Goal: Information Seeking & Learning: Learn about a topic

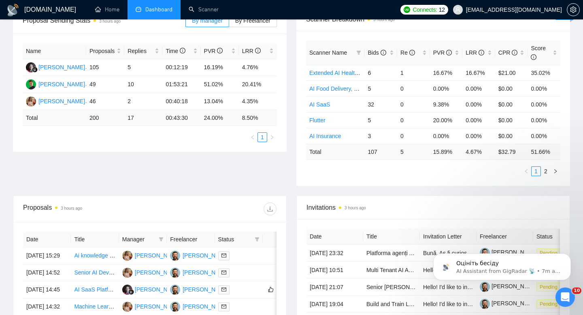
scroll to position [139, 0]
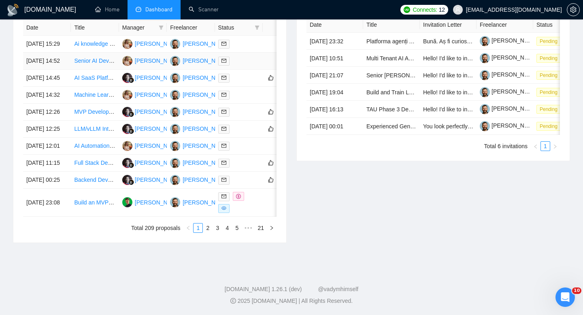
scroll to position [415, 0]
click at [65, 182] on td "[DATE] 00:25" at bounding box center [47, 180] width 48 height 17
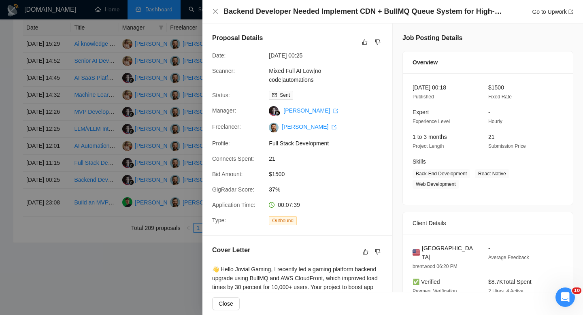
click at [271, 6] on div "Backend Developer Needed Implement CDN + BullMQ Queue System for High-Traffic G…" at bounding box center [392, 11] width 380 height 23
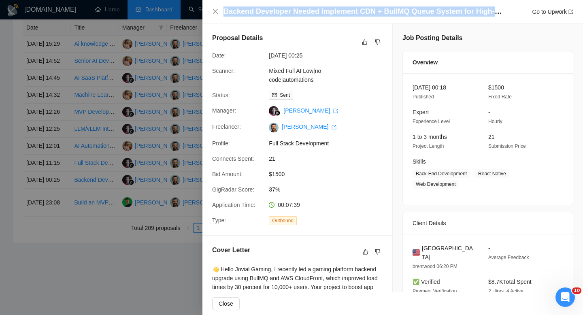
click at [271, 6] on div "Backend Developer Needed Implement CDN + BullMQ Queue System for High-Traffic G…" at bounding box center [392, 11] width 380 height 23
copy h4 "Backend Developer Needed Implement CDN + BullMQ Queue System for High-Traffic G…"
click at [216, 12] on icon "close" at bounding box center [215, 11] width 5 height 5
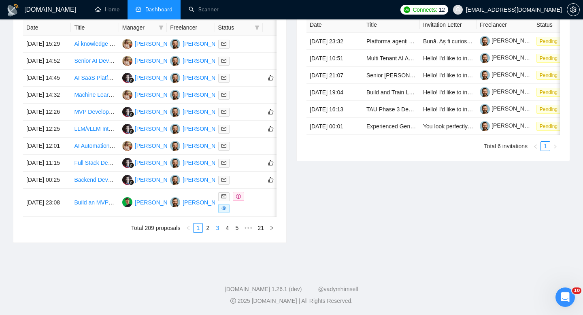
click at [213, 226] on link "3" at bounding box center [217, 227] width 9 height 9
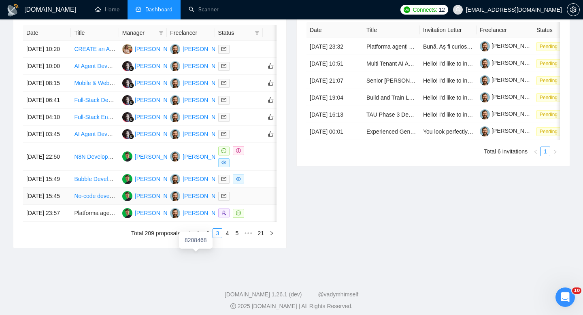
scroll to position [373, 0]
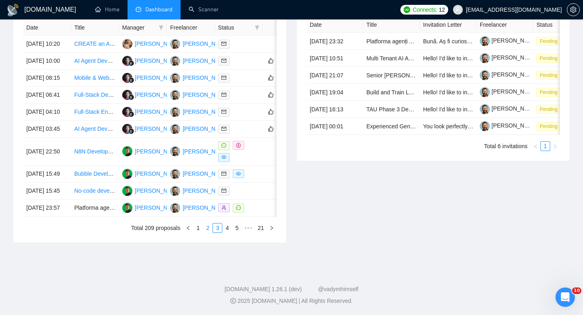
click at [207, 232] on link "2" at bounding box center [207, 227] width 9 height 9
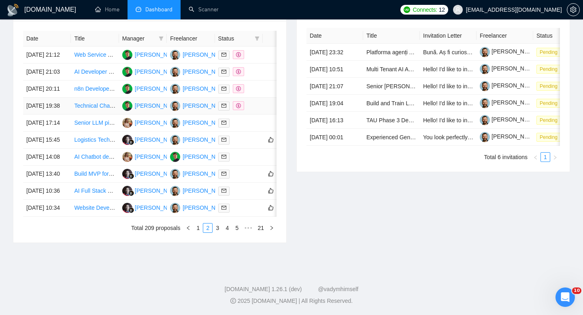
scroll to position [360, 0]
click at [196, 232] on link "1" at bounding box center [197, 227] width 9 height 9
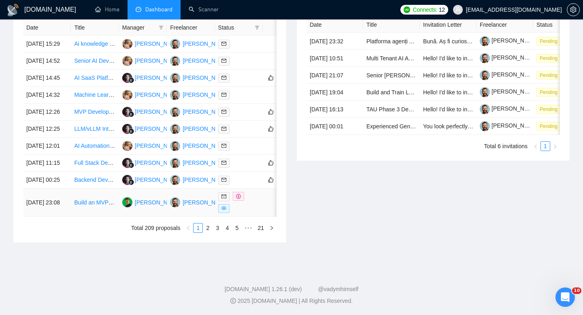
click at [73, 216] on td "Build an MVP for a Mental Health Journal app for iOS and Android with AI chat a…" at bounding box center [95, 203] width 48 height 28
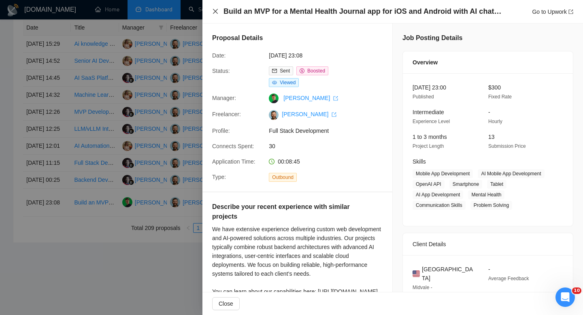
click at [215, 13] on icon "close" at bounding box center [215, 11] width 6 height 6
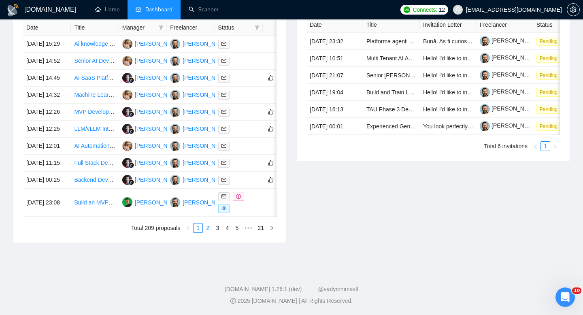
click at [210, 232] on link "2" at bounding box center [207, 227] width 9 height 9
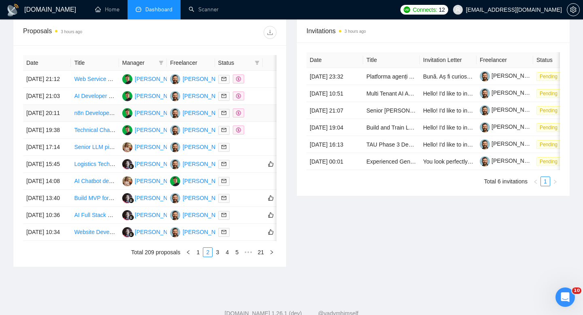
scroll to position [412, 0]
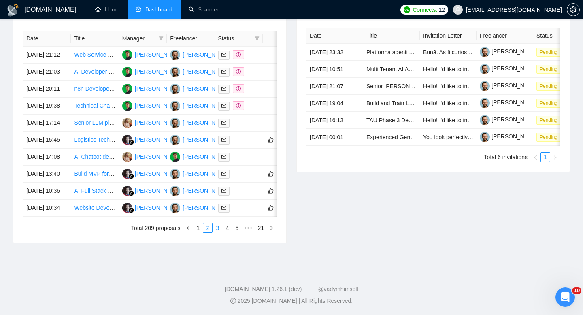
click at [218, 229] on link "3" at bounding box center [217, 227] width 9 height 9
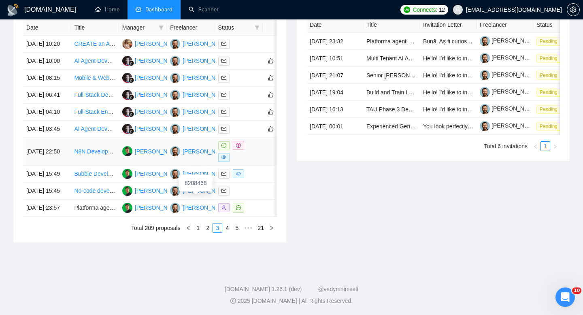
scroll to position [409, 0]
click at [66, 166] on td "[DATE] 15:49" at bounding box center [47, 174] width 48 height 17
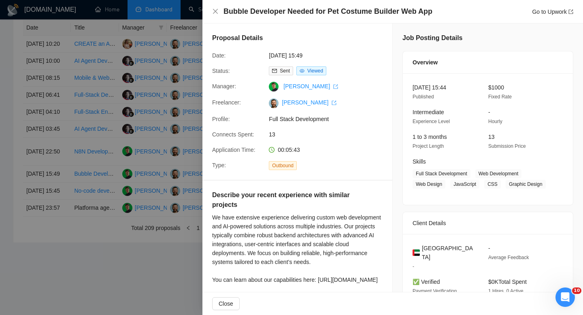
click at [271, 19] on div "Bubble Developer Needed for Pet Costume Builder Web App Go to Upwork" at bounding box center [392, 11] width 380 height 23
click at [271, 10] on h4 "Bubble Developer Needed for Pet Costume Builder Web App" at bounding box center [327, 11] width 209 height 10
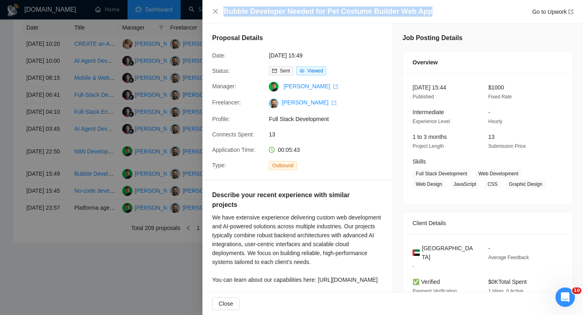
click at [271, 10] on h4 "Bubble Developer Needed for Pet Costume Builder Web App" at bounding box center [327, 11] width 209 height 10
copy h4 "Bubble Developer Needed for Pet Costume Builder Web App"
click at [214, 13] on icon "close" at bounding box center [215, 11] width 6 height 6
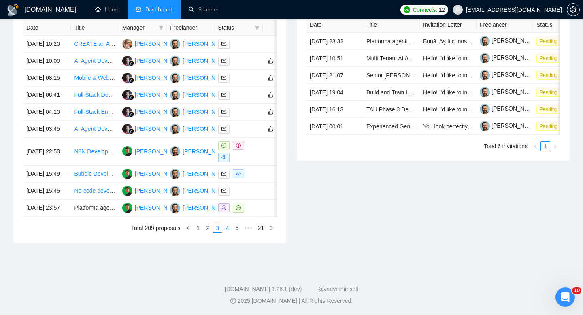
click at [227, 232] on link "4" at bounding box center [227, 227] width 9 height 9
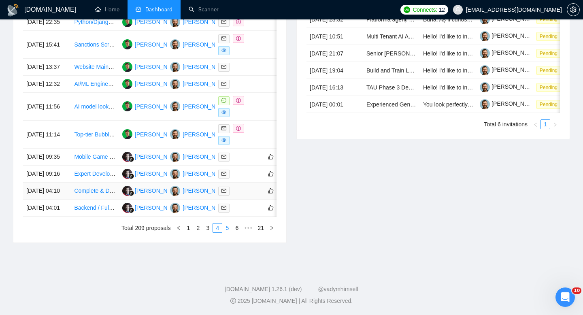
scroll to position [421, 0]
click at [227, 233] on div "Date Title Manager Freelancer Status [DATE] 22:35 Python/[PERSON_NAME] for Web …" at bounding box center [149, 115] width 273 height 254
click at [227, 229] on link "5" at bounding box center [227, 227] width 9 height 9
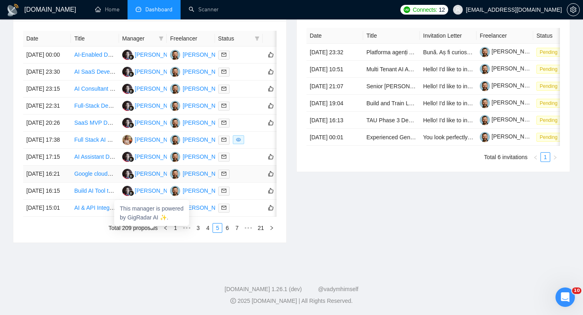
scroll to position [404, 0]
click at [56, 132] on td "[DATE] 17:38" at bounding box center [47, 140] width 48 height 17
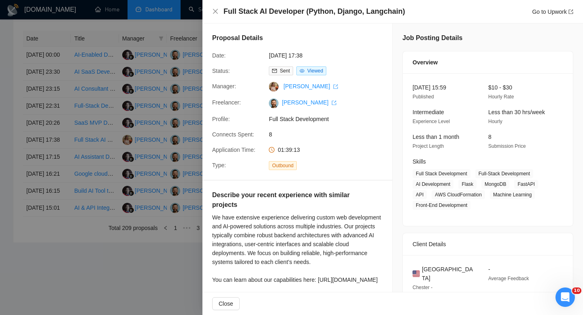
click at [262, 14] on h4 "Full Stack AI Developer (Python, Django, Langchain)" at bounding box center [313, 11] width 181 height 10
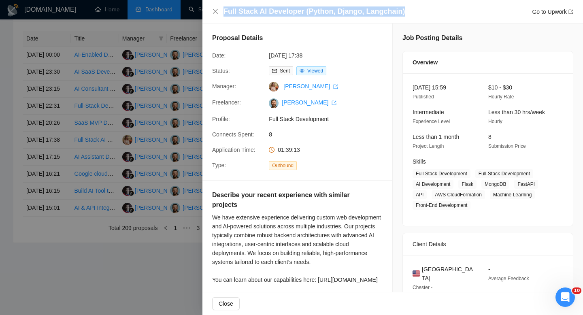
click at [262, 14] on h4 "Full Stack AI Developer (Python, Django, Langchain)" at bounding box center [313, 11] width 181 height 10
copy h4 "Full Stack AI Developer (Python, Django, Langchain)"
click at [216, 13] on icon "close" at bounding box center [215, 11] width 6 height 6
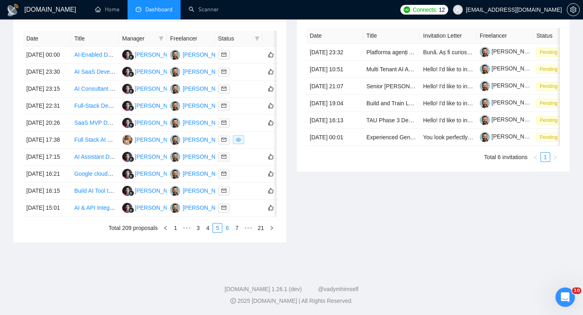
click at [227, 232] on link "6" at bounding box center [227, 227] width 9 height 9
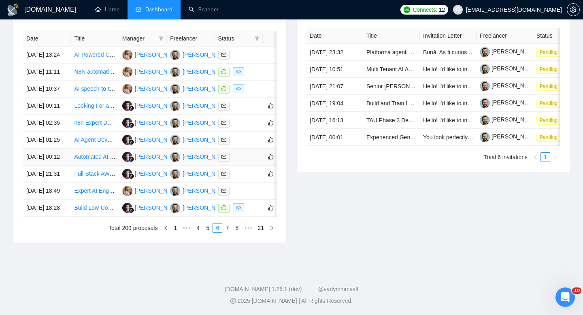
scroll to position [360, 0]
click at [65, 64] on td "[DATE] 11:11" at bounding box center [47, 72] width 48 height 17
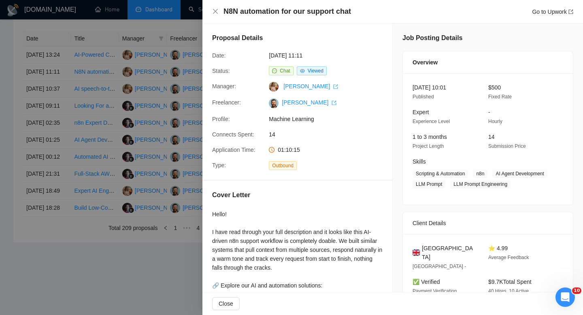
click at [290, 17] on div "N8N automation for our support chat Go to Upwork" at bounding box center [392, 11] width 380 height 23
click at [287, 14] on h4 "N8N automation for our support chat" at bounding box center [286, 11] width 127 height 10
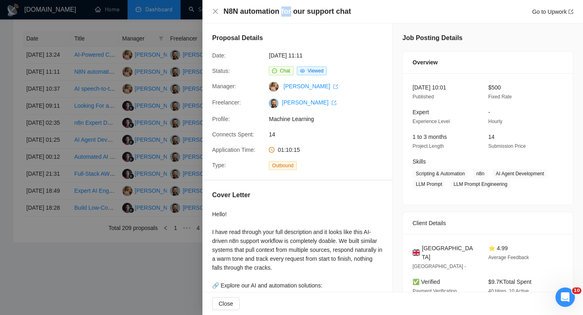
click at [287, 14] on h4 "N8N automation for our support chat" at bounding box center [286, 11] width 127 height 10
copy h4 "N8N automation for our support chat"
click at [214, 11] on icon "close" at bounding box center [215, 11] width 6 height 6
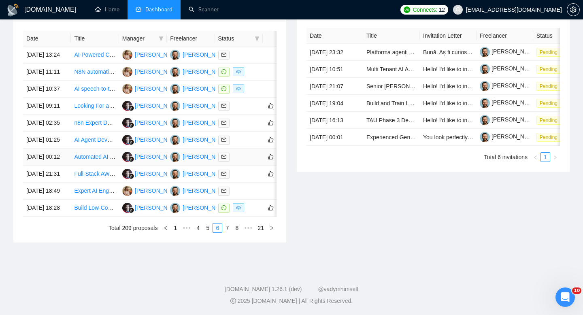
scroll to position [398, 0]
click at [65, 216] on td "[DATE] 18:28" at bounding box center [47, 208] width 48 height 17
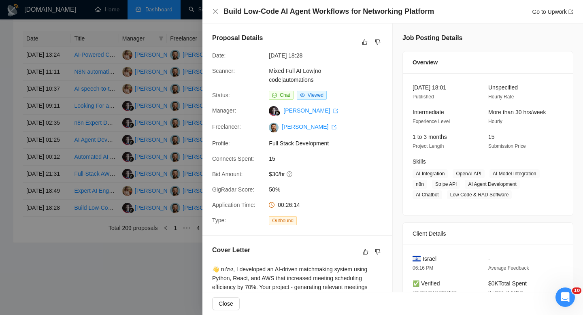
click at [346, 10] on h4 "Build Low-Code AI Agent Workflows for Networking Platform" at bounding box center [328, 11] width 210 height 10
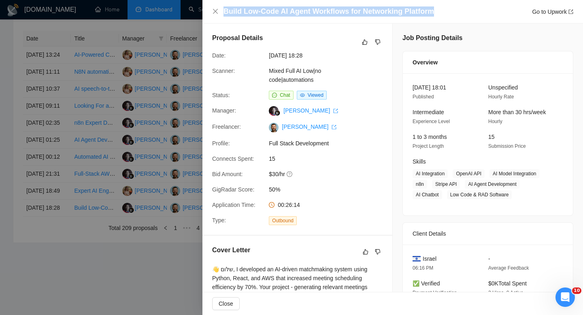
click at [346, 10] on h4 "Build Low-Code AI Agent Workflows for Networking Platform" at bounding box center [328, 11] width 210 height 10
copy h4 "Build Low-Code AI Agent Workflows for Networking Platform"
click at [218, 12] on icon "close" at bounding box center [215, 11] width 6 height 6
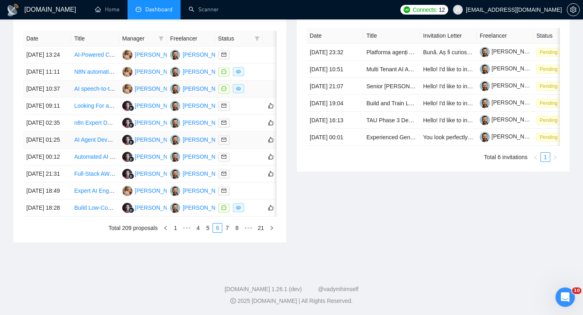
scroll to position [376, 0]
click at [179, 233] on li "1" at bounding box center [175, 228] width 10 height 10
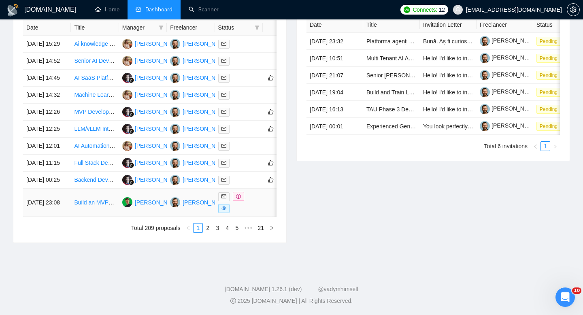
click at [51, 216] on td "[DATE] 23:08" at bounding box center [47, 203] width 48 height 28
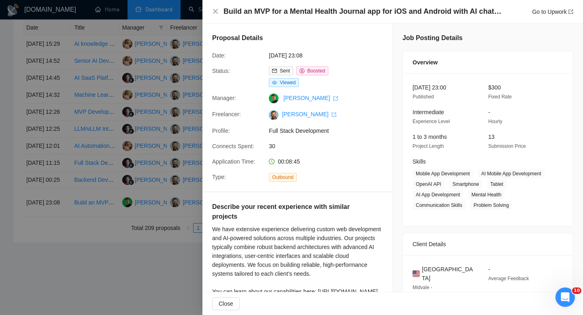
click at [213, 17] on div "Build an MVP for a Mental Health Journal app for iOS and Android with AI chat a…" at bounding box center [392, 11] width 380 height 23
click at [216, 17] on div "Build an MVP for a Mental Health Journal app for iOS and Android with AI chat a…" at bounding box center [392, 11] width 380 height 23
click at [216, 14] on icon "close" at bounding box center [215, 11] width 6 height 6
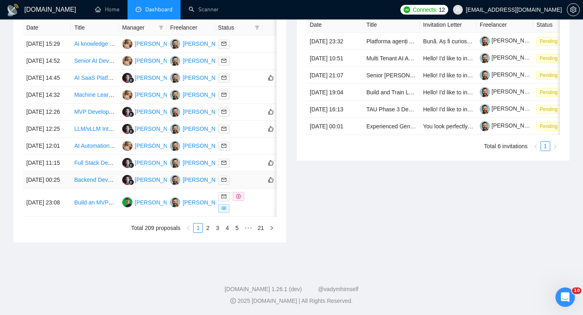
click at [64, 189] on td "[DATE] 00:25" at bounding box center [47, 180] width 48 height 17
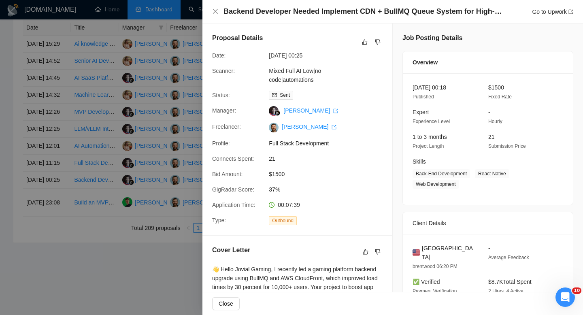
click at [276, 13] on h4 "Backend Developer Needed Implement CDN + BullMQ Queue System for High-Traffic G…" at bounding box center [362, 11] width 279 height 10
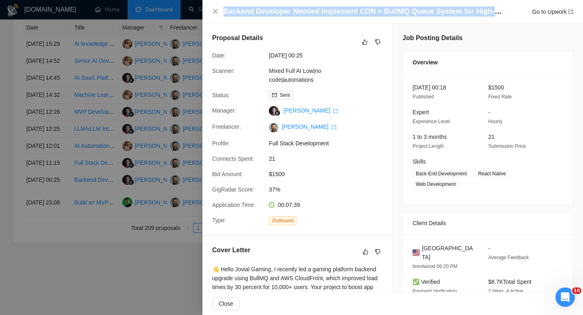
click at [276, 13] on h4 "Backend Developer Needed Implement CDN + BullMQ Queue System for High-Traffic G…" at bounding box center [362, 11] width 279 height 10
copy h4 "Backend Developer Needed Implement CDN + BullMQ Queue System for High-Traffic G…"
click at [213, 13] on icon "close" at bounding box center [215, 11] width 6 height 6
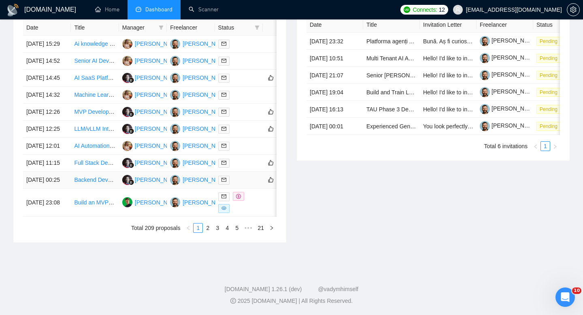
click at [56, 189] on td "[DATE] 00:25" at bounding box center [47, 180] width 48 height 17
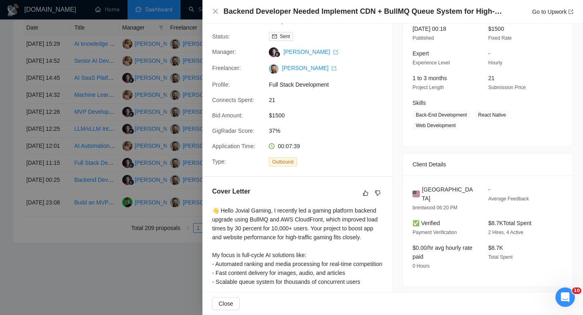
scroll to position [67, 0]
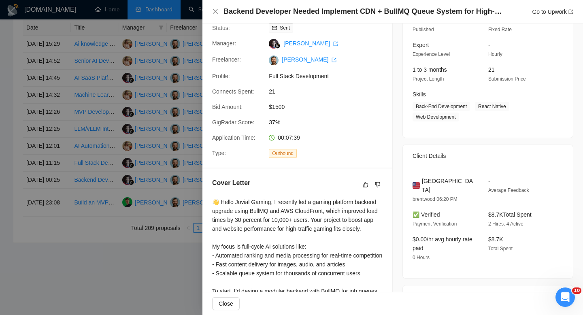
click at [424, 183] on span "[GEOGRAPHIC_DATA]" at bounding box center [448, 185] width 53 height 18
copy span "[GEOGRAPHIC_DATA]"
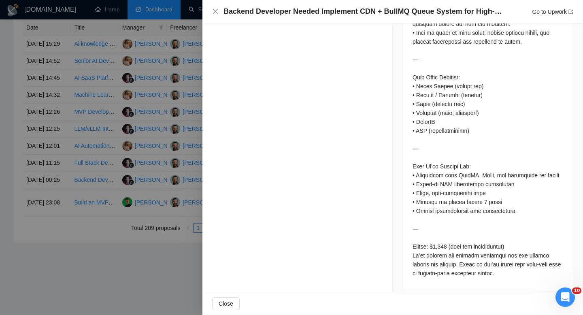
scroll to position [497, 0]
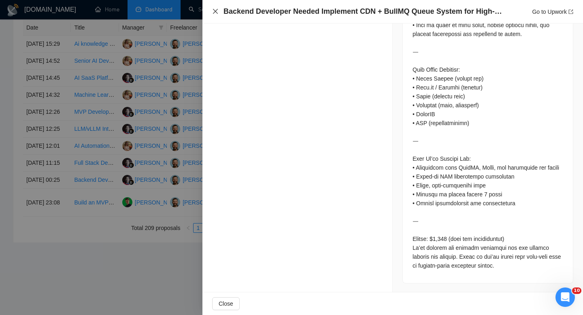
click at [215, 10] on icon "close" at bounding box center [215, 11] width 6 height 6
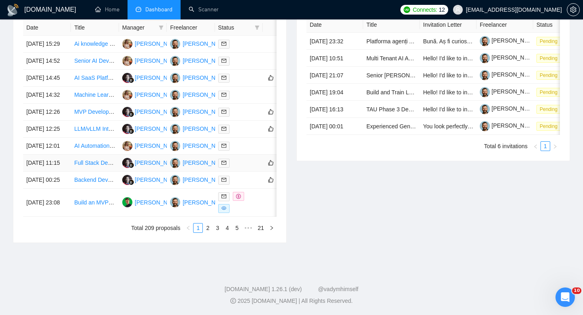
click at [66, 172] on td "[DATE] 11:15" at bounding box center [47, 163] width 48 height 17
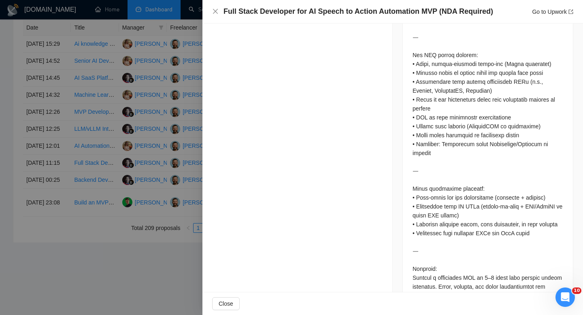
click at [325, 14] on h4 "Full Stack Developer for AI Speech to Action Automation MVP (NDA Required)" at bounding box center [358, 11] width 270 height 10
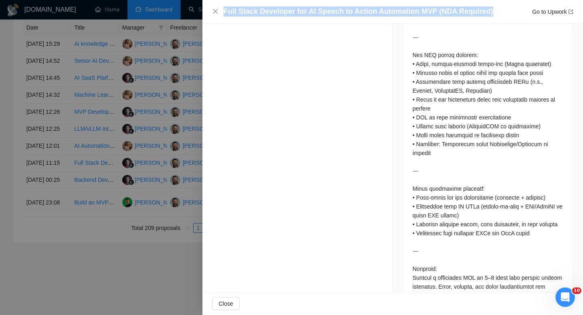
click at [325, 14] on h4 "Full Stack Developer for AI Speech to Action Automation MVP (NDA Required)" at bounding box center [358, 11] width 270 height 10
copy h4 "Full Stack Developer for AI Speech to Action Automation MVP (NDA Required)"
click at [214, 13] on icon "close" at bounding box center [215, 11] width 5 height 5
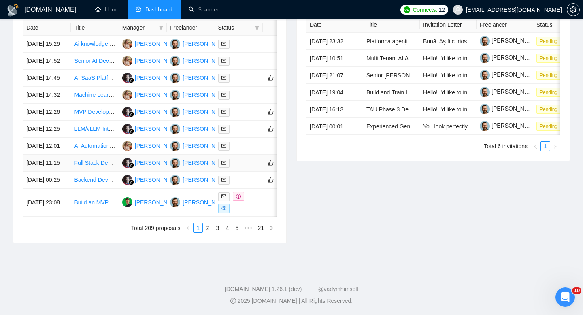
click at [54, 172] on td "[DATE] 11:15" at bounding box center [47, 163] width 48 height 17
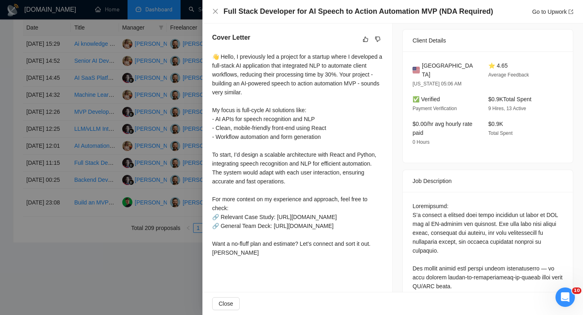
scroll to position [195, 0]
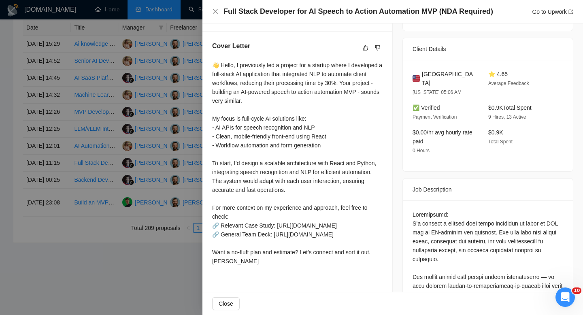
click at [438, 72] on span "[GEOGRAPHIC_DATA]" at bounding box center [448, 79] width 53 height 18
copy span "[GEOGRAPHIC_DATA]"
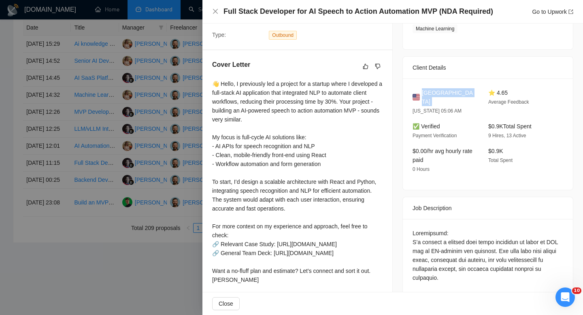
scroll to position [147, 0]
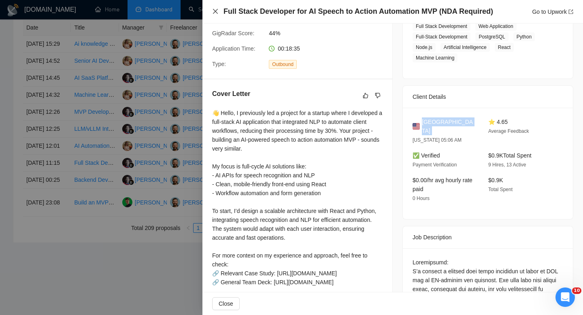
click at [215, 14] on icon "close" at bounding box center [215, 11] width 6 height 6
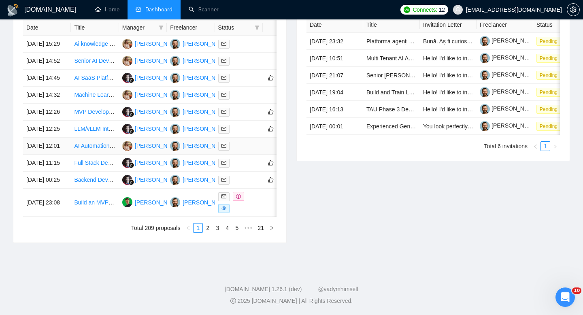
click at [66, 155] on td "[DATE] 12:01" at bounding box center [47, 146] width 48 height 17
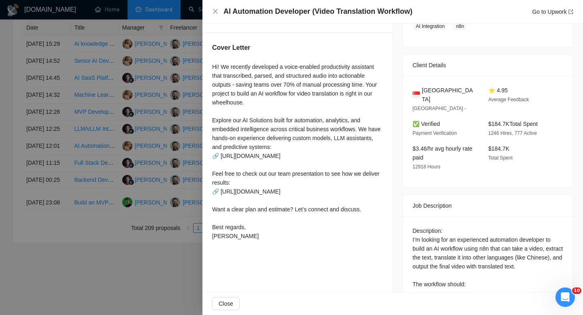
click at [321, 8] on h4 "AI Automation Developer (Video Translation Workflow)" at bounding box center [317, 11] width 189 height 10
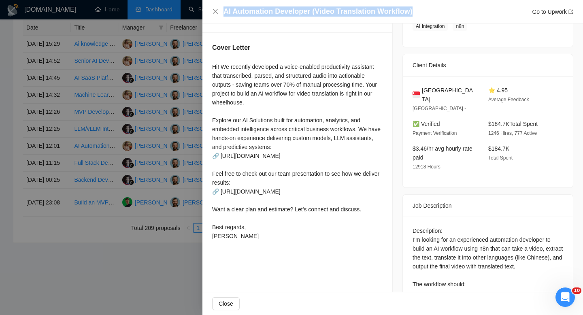
click at [321, 8] on h4 "AI Automation Developer (Video Translation Workflow)" at bounding box center [317, 11] width 189 height 10
copy h4 "AI Automation Developer (Video Translation Workflow)"
click at [217, 13] on icon "close" at bounding box center [215, 11] width 5 height 5
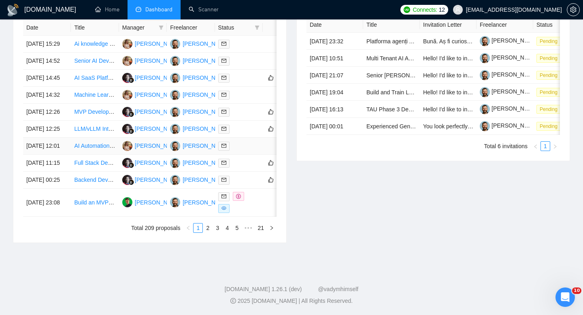
click at [67, 155] on td "[DATE] 12:01" at bounding box center [47, 146] width 48 height 17
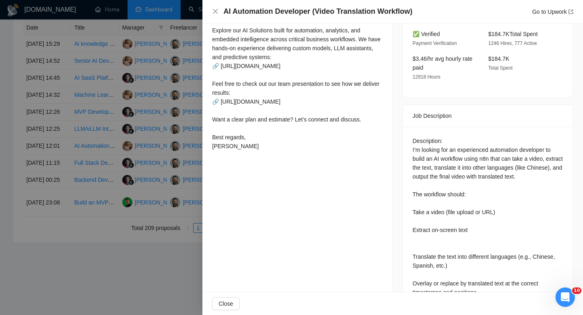
scroll to position [240, 0]
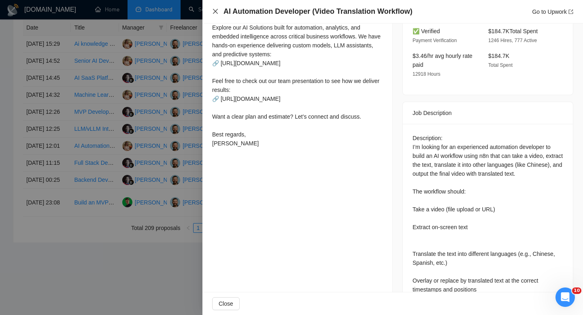
click at [215, 13] on icon "close" at bounding box center [215, 11] width 6 height 6
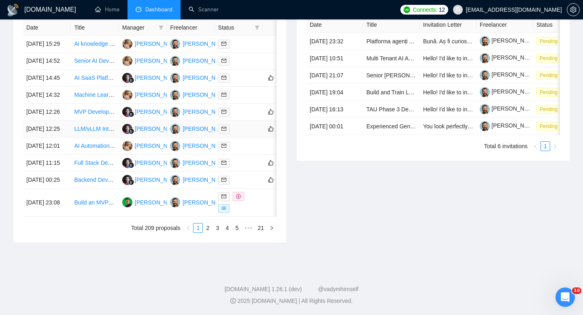
click at [63, 138] on td "[DATE] 12:25" at bounding box center [47, 129] width 48 height 17
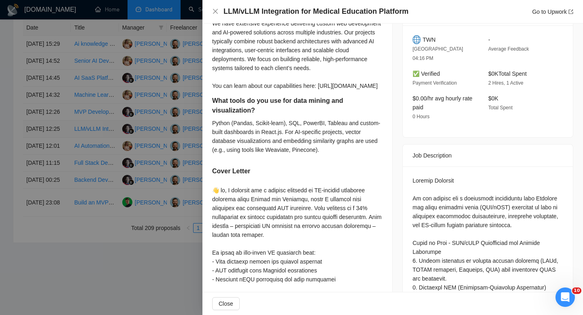
scroll to position [230, 0]
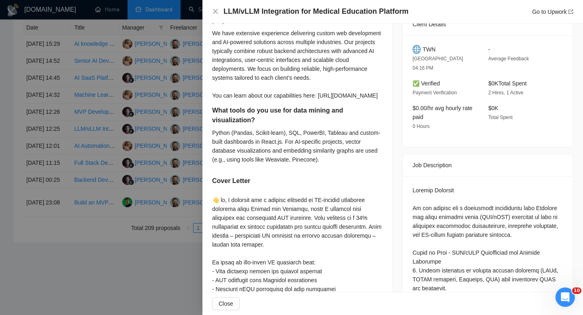
click at [294, 6] on div "LLM/vLLM Integration for Medical Education Platform Go to Upwork" at bounding box center [392, 11] width 380 height 23
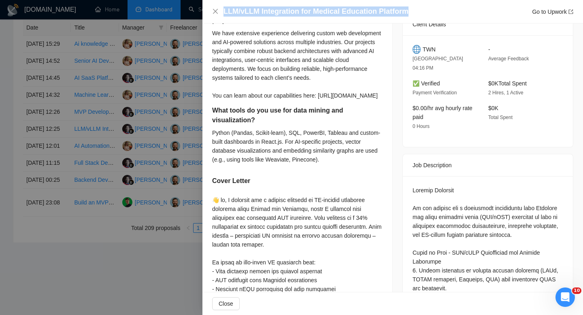
click at [294, 6] on div "LLM/vLLM Integration for Medical Education Platform Go to Upwork" at bounding box center [392, 11] width 380 height 23
click at [216, 11] on icon "close" at bounding box center [215, 11] width 5 height 5
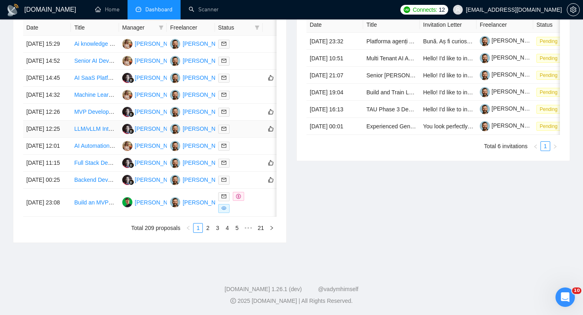
click at [55, 138] on td "[DATE] 12:25" at bounding box center [47, 129] width 48 height 17
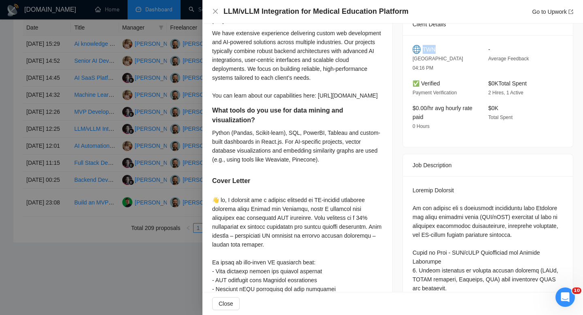
drag, startPoint x: 422, startPoint y: 50, endPoint x: 440, endPoint y: 50, distance: 17.4
click at [440, 50] on div "TWN" at bounding box center [443, 49] width 63 height 9
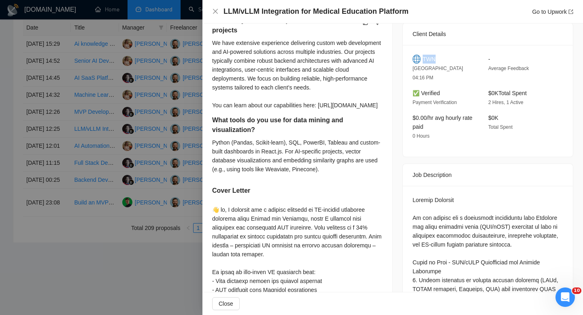
scroll to position [262, 0]
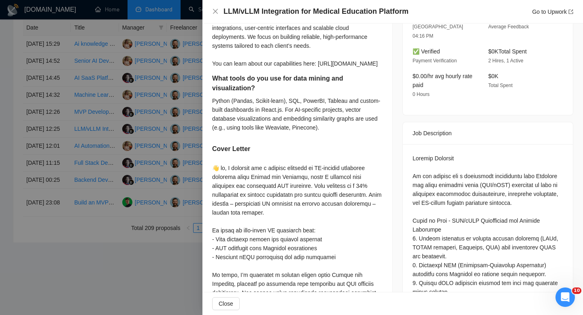
click at [209, 13] on div "LLM/vLLM Integration for Medical Education Platform Go to Upwork" at bounding box center [392, 11] width 380 height 23
click at [210, 12] on div "LLM/vLLM Integration for Medical Education Platform Go to Upwork" at bounding box center [392, 11] width 380 height 23
click at [209, 8] on div "LLM/vLLM Integration for Medical Education Platform Go to Upwork" at bounding box center [392, 11] width 380 height 23
click at [210, 8] on div "LLM/vLLM Integration for Medical Education Platform Go to Upwork" at bounding box center [392, 11] width 380 height 23
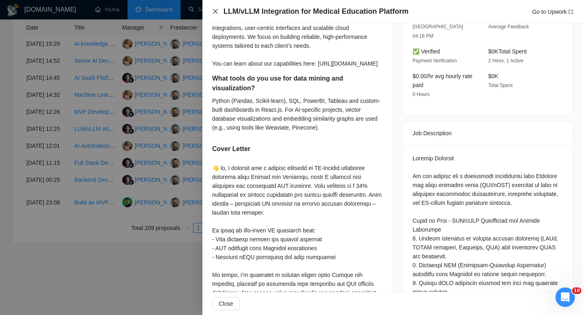
click at [212, 14] on div "LLM/vLLM Integration for Medical Education Platform Go to Upwork" at bounding box center [392, 11] width 380 height 23
click at [217, 11] on icon "close" at bounding box center [215, 11] width 6 height 6
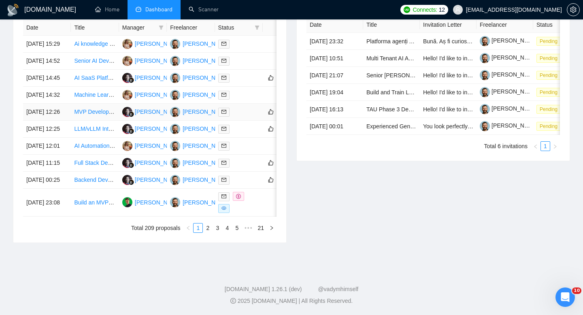
click at [66, 117] on td "[DATE] 12:26" at bounding box center [47, 112] width 48 height 17
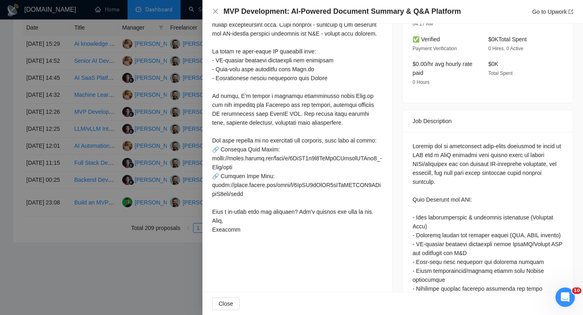
click at [278, 13] on h4 "MVP Development: AI-Powered Document Summary & Q&A Platform" at bounding box center [341, 11] width 237 height 10
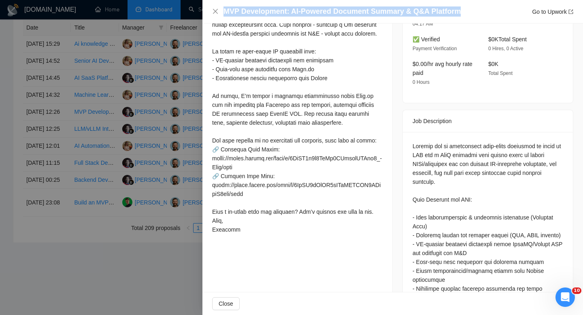
click at [278, 13] on h4 "MVP Development: AI-Powered Document Summary & Q&A Platform" at bounding box center [341, 11] width 237 height 10
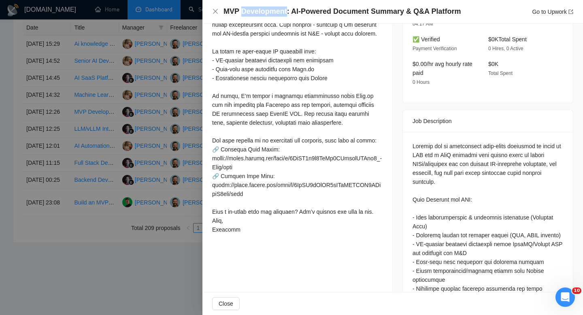
click at [278, 13] on h4 "MVP Development: AI-Powered Document Summary & Q&A Platform" at bounding box center [341, 11] width 237 height 10
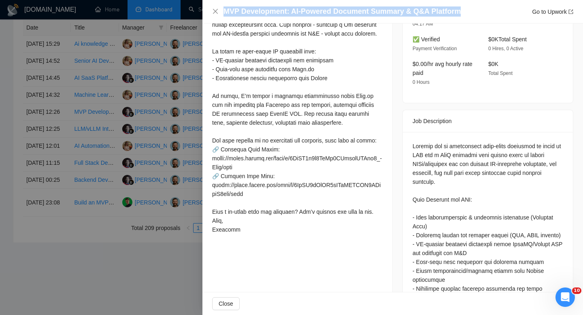
click at [278, 13] on h4 "MVP Development: AI-Powered Document Summary & Q&A Platform" at bounding box center [341, 11] width 237 height 10
click at [212, 14] on icon "close" at bounding box center [215, 11] width 6 height 6
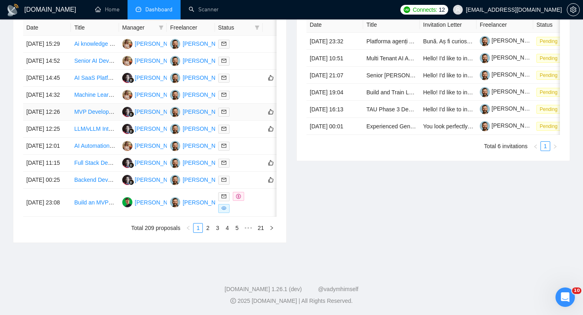
scroll to position [363, 0]
click at [67, 121] on td "[DATE] 12:26" at bounding box center [47, 112] width 48 height 17
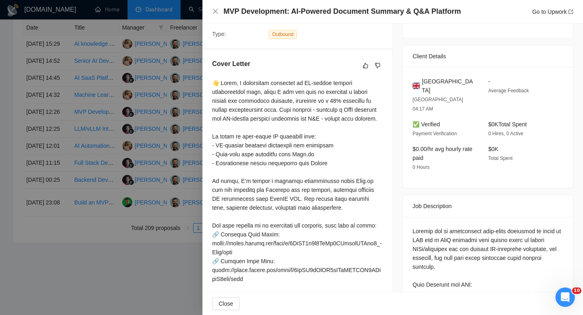
scroll to position [138, 0]
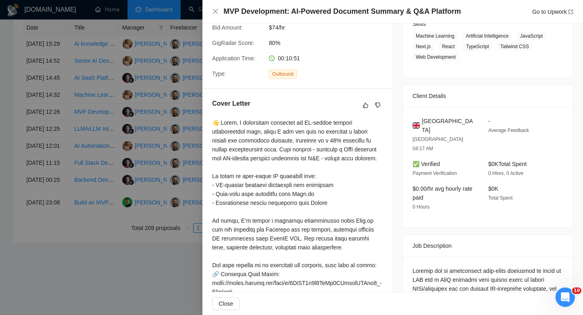
click at [429, 118] on span "[GEOGRAPHIC_DATA]" at bounding box center [448, 126] width 53 height 18
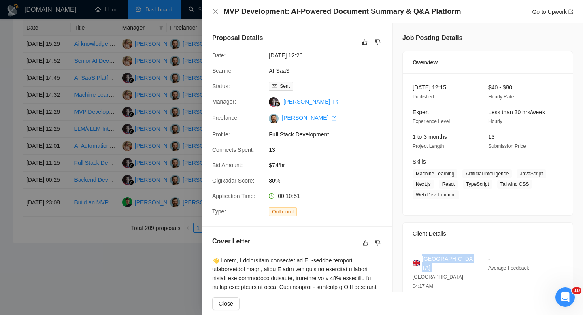
scroll to position [58, 0]
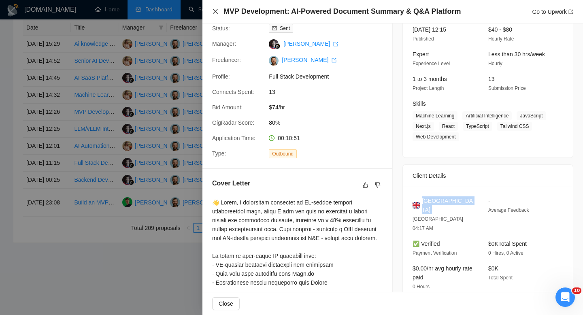
click at [212, 10] on icon "close" at bounding box center [215, 11] width 6 height 6
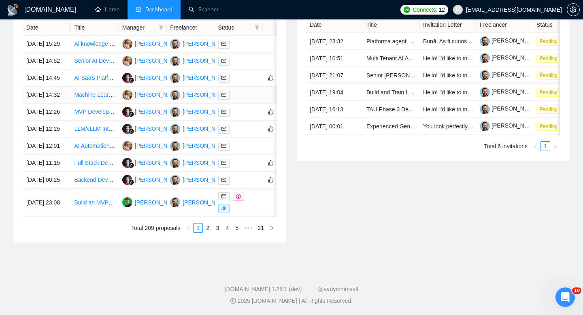
click at [65, 104] on td "[DATE] 14:32" at bounding box center [47, 95] width 48 height 17
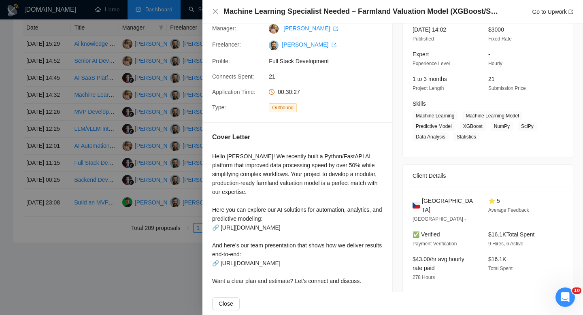
click at [265, 11] on h4 "Machine Learning Specialist Needed – Farmland Valuation Model (XGBoost/SHAP, Py…" at bounding box center [362, 11] width 279 height 10
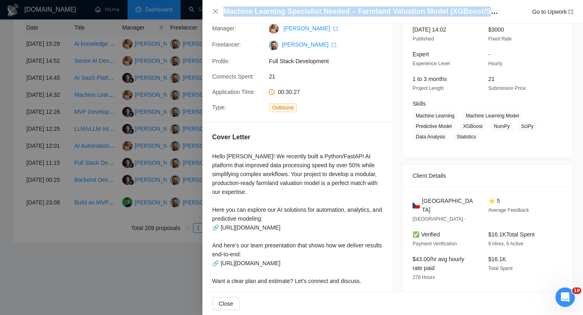
click at [265, 11] on h4 "Machine Learning Specialist Needed – Farmland Valuation Model (XGBoost/SHAP, Py…" at bounding box center [362, 11] width 279 height 10
click at [216, 13] on icon "close" at bounding box center [215, 11] width 6 height 6
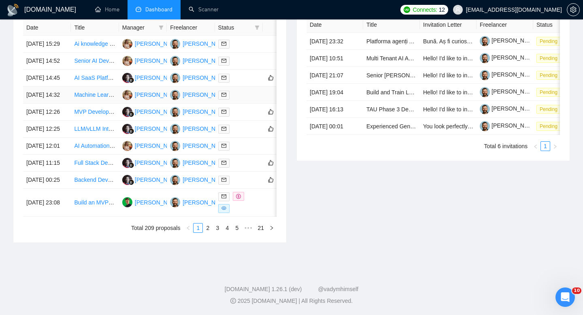
click at [64, 100] on td "[DATE] 14:32" at bounding box center [47, 95] width 48 height 17
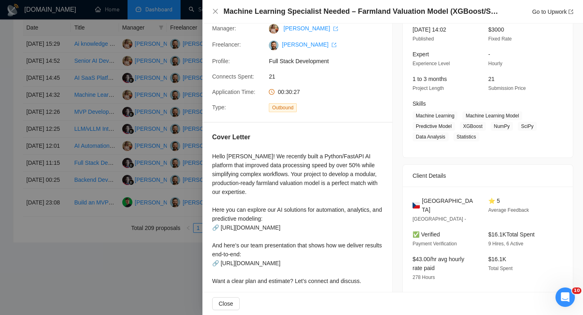
click at [437, 199] on span "[GEOGRAPHIC_DATA]" at bounding box center [448, 205] width 53 height 18
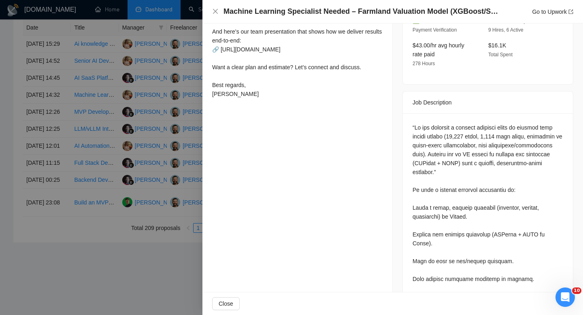
scroll to position [273, 0]
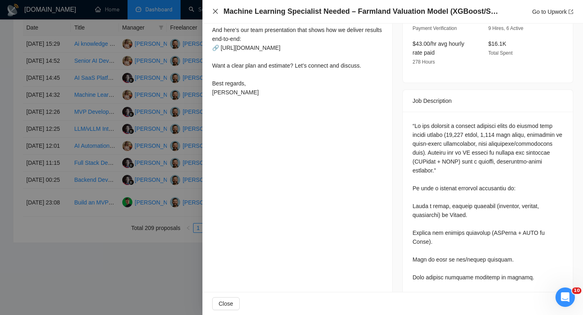
click at [216, 12] on icon "close" at bounding box center [215, 11] width 5 height 5
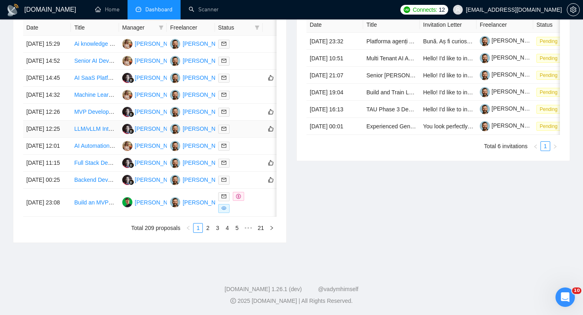
scroll to position [356, 0]
click at [66, 87] on td "[DATE] 14:45" at bounding box center [47, 78] width 48 height 17
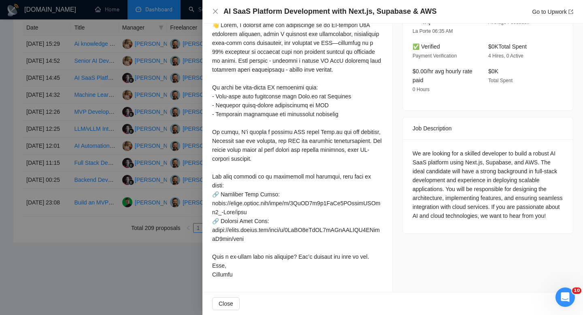
scroll to position [244, 0]
click at [253, 10] on h4 "AI SaaS Platform Development with Next.js, Supabase & AWS" at bounding box center [329, 11] width 213 height 10
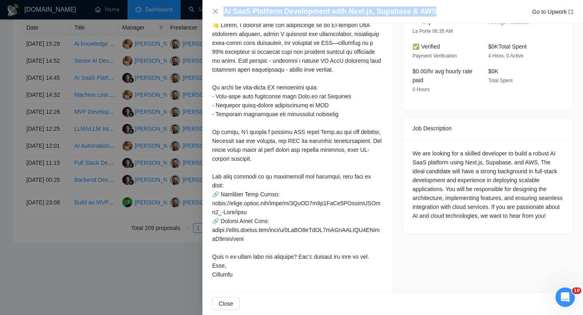
click at [253, 10] on h4 "AI SaaS Platform Development with Next.js, Supabase & AWS" at bounding box center [329, 11] width 213 height 10
click at [217, 13] on icon "close" at bounding box center [215, 11] width 6 height 6
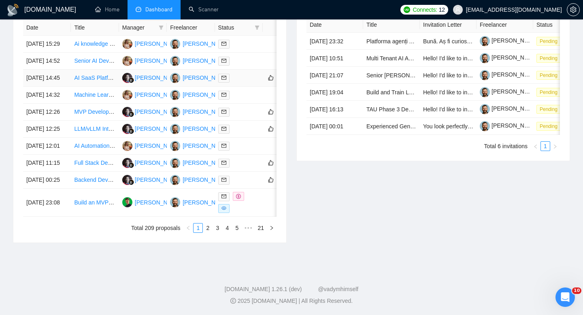
click at [70, 87] on td "[DATE] 14:45" at bounding box center [47, 78] width 48 height 17
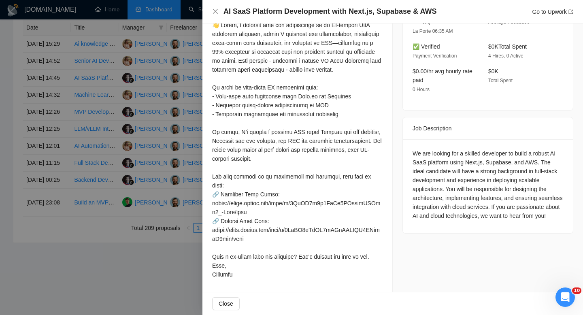
scroll to position [126, 0]
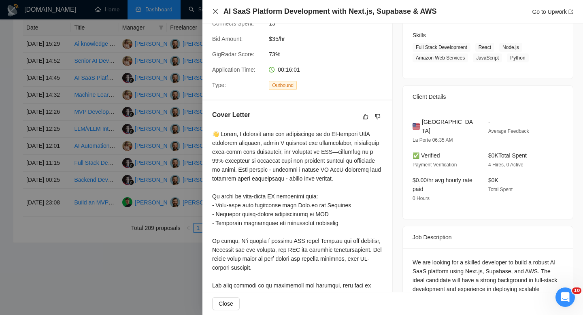
click at [216, 13] on icon "close" at bounding box center [215, 11] width 6 height 6
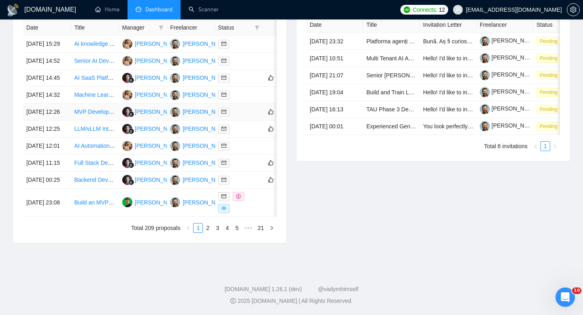
scroll to position [334, 0]
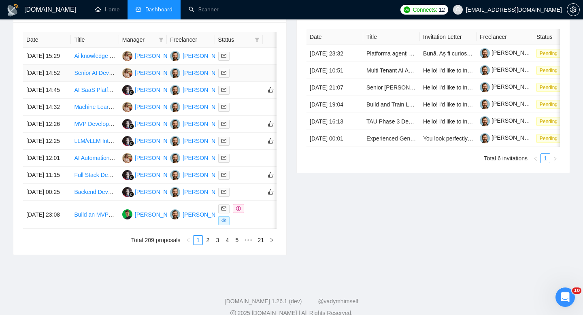
click at [65, 82] on td "[DATE] 14:52" at bounding box center [47, 73] width 48 height 17
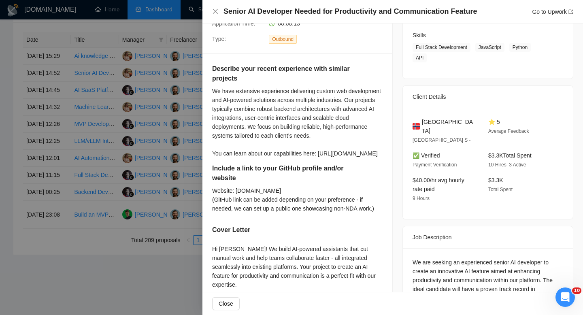
click at [301, 13] on h4 "Senior AI Developer Needed for Productivity and Communication Feature" at bounding box center [349, 11] width 253 height 10
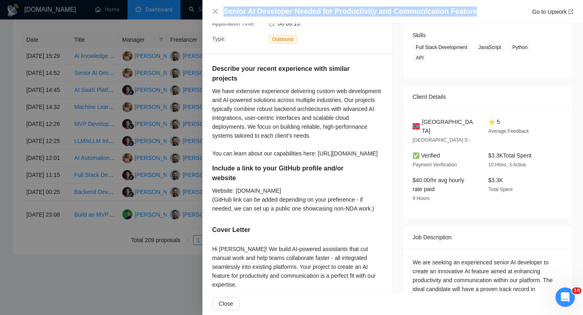
click at [301, 13] on h4 "Senior AI Developer Needed for Productivity and Communication Feature" at bounding box center [349, 11] width 253 height 10
click at [214, 13] on icon "close" at bounding box center [215, 11] width 5 height 5
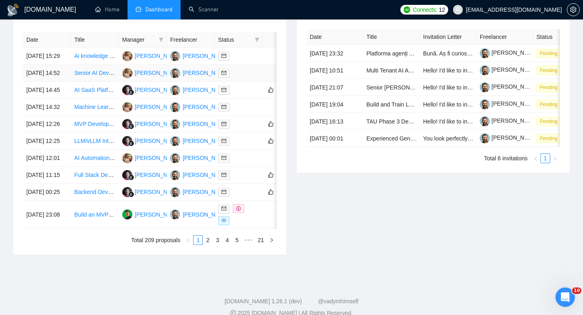
click at [56, 78] on td "[DATE] 14:52" at bounding box center [47, 73] width 48 height 17
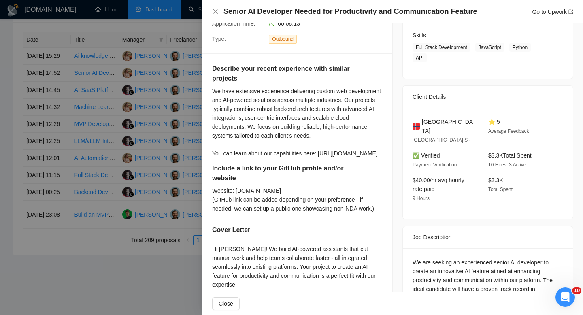
click at [437, 133] on span "[GEOGRAPHIC_DATA]" at bounding box center [448, 126] width 53 height 18
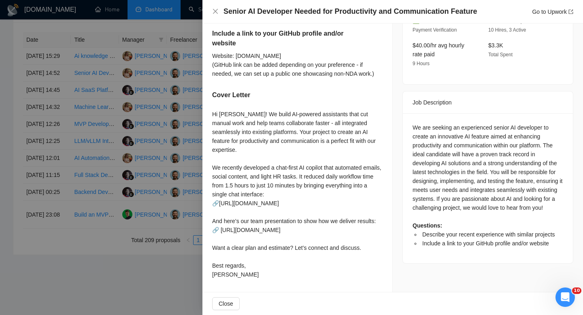
scroll to position [272, 0]
click at [215, 8] on icon "close" at bounding box center [215, 11] width 6 height 6
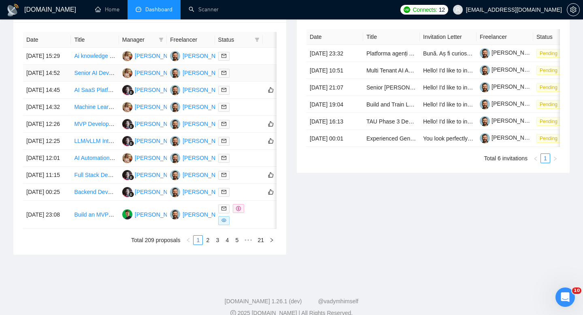
scroll to position [332, 0]
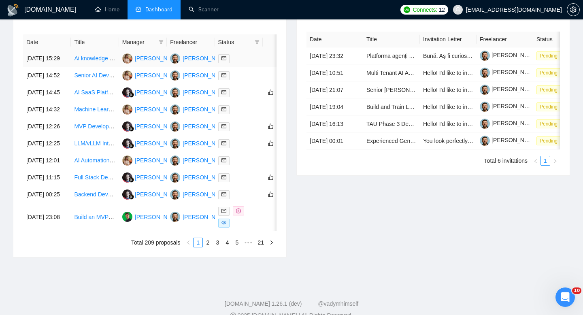
click at [62, 67] on td "[DATE] 15:29" at bounding box center [47, 58] width 48 height 17
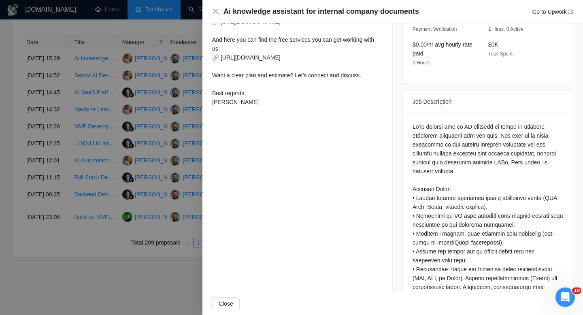
click at [284, 7] on h4 "Ai knowledge assistant for internal company documents" at bounding box center [320, 11] width 195 height 10
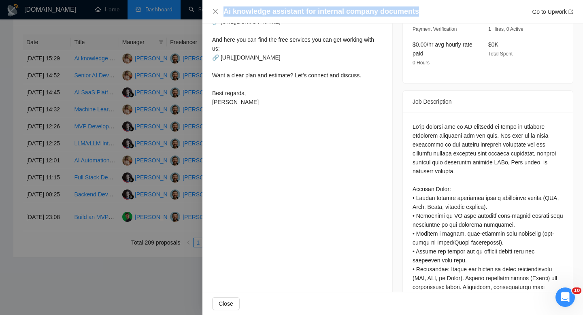
click at [284, 7] on h4 "Ai knowledge assistant for internal company documents" at bounding box center [320, 11] width 195 height 10
click at [216, 11] on icon "close" at bounding box center [215, 11] width 6 height 6
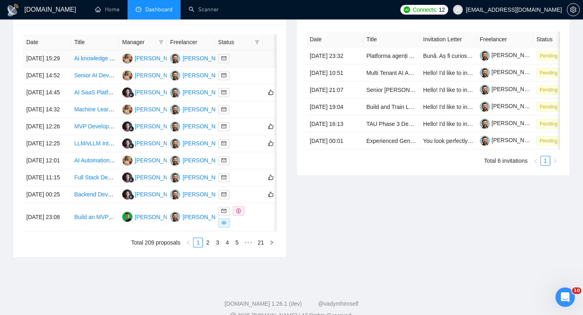
click at [65, 63] on td "[DATE] 15:29" at bounding box center [47, 58] width 48 height 17
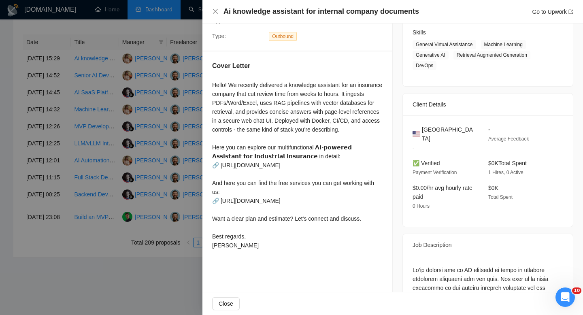
scroll to position [115, 0]
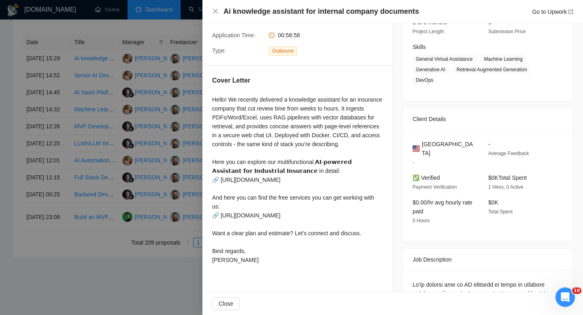
click at [447, 148] on div "[GEOGRAPHIC_DATA] -" at bounding box center [443, 153] width 69 height 27
click at [447, 146] on span "[GEOGRAPHIC_DATA]" at bounding box center [448, 149] width 53 height 18
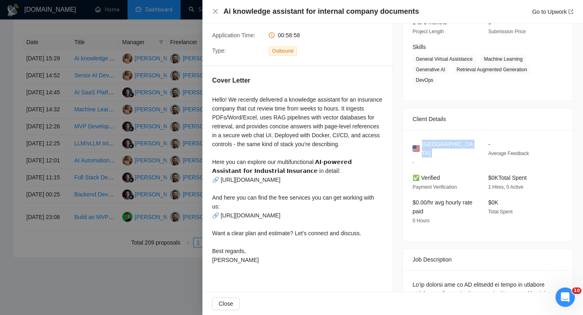
click at [447, 146] on span "[GEOGRAPHIC_DATA]" at bounding box center [448, 149] width 53 height 18
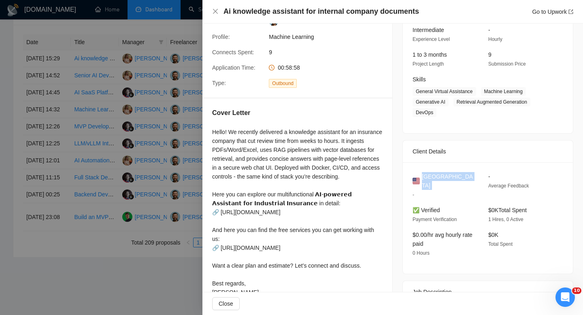
scroll to position [0, 0]
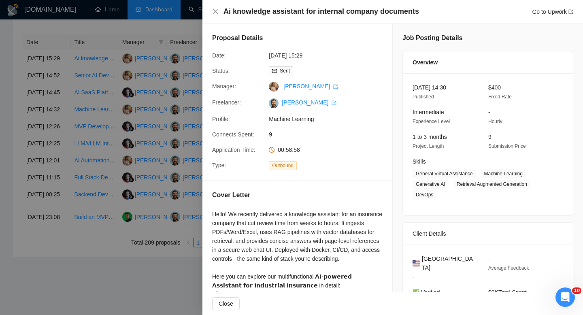
click at [211, 7] on div "Ai knowledge assistant for internal company documents Go to Upwork" at bounding box center [392, 11] width 380 height 23
click at [209, 8] on div "Ai knowledge assistant for internal company documents Go to Upwork" at bounding box center [392, 11] width 380 height 23
click at [215, 9] on icon "close" at bounding box center [215, 11] width 6 height 6
